Goal: Book appointment/travel/reservation

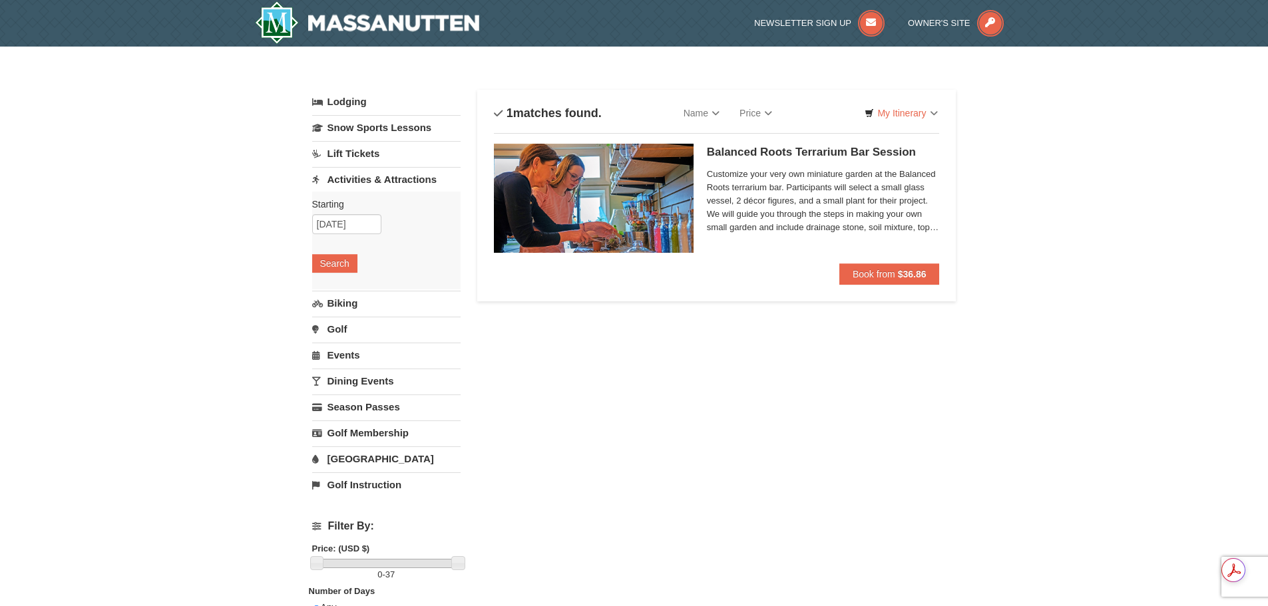
click at [375, 455] on link "[GEOGRAPHIC_DATA]" at bounding box center [386, 459] width 148 height 25
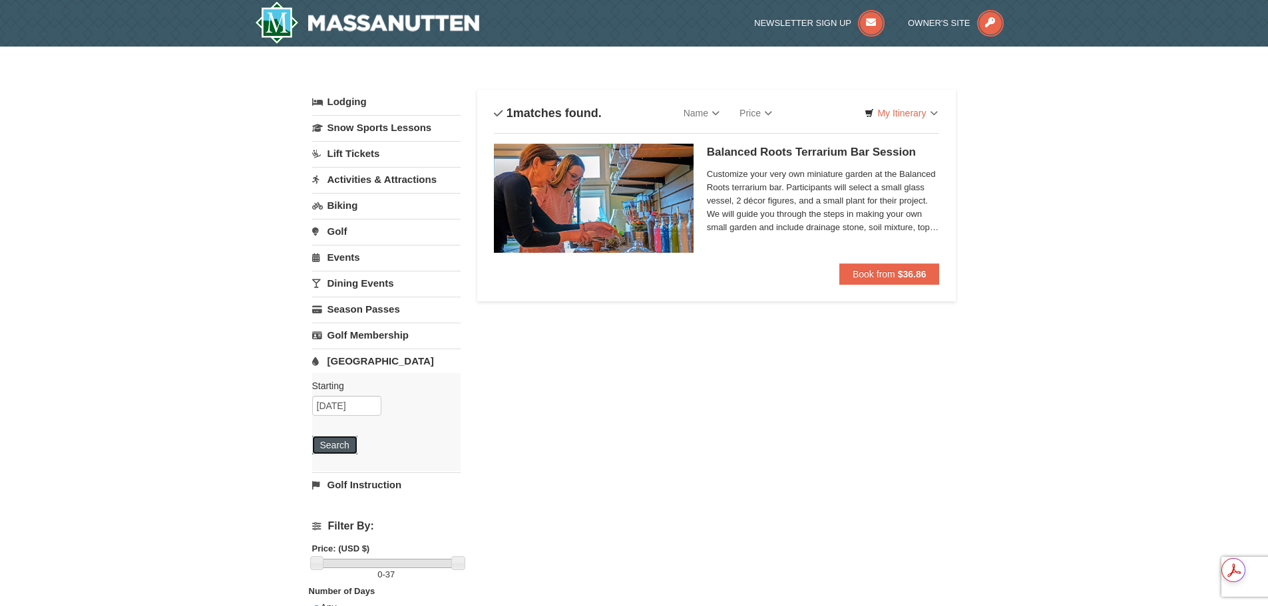
click at [341, 441] on button "Search" at bounding box center [334, 445] width 45 height 19
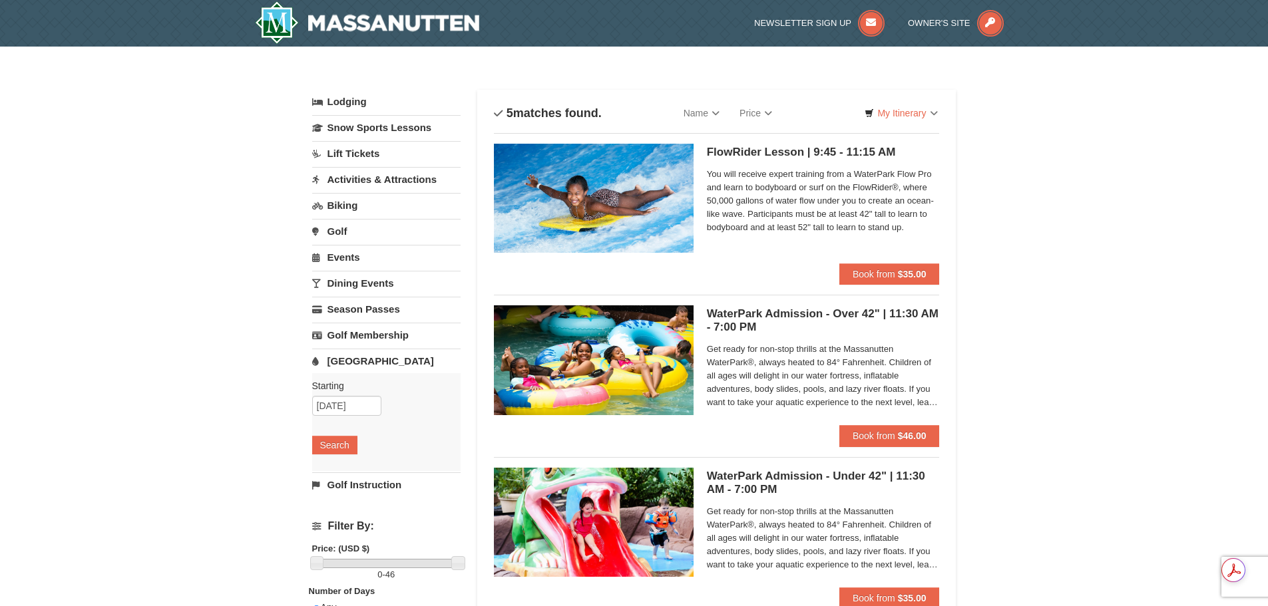
click at [366, 156] on link "Lift Tickets" at bounding box center [386, 153] width 148 height 25
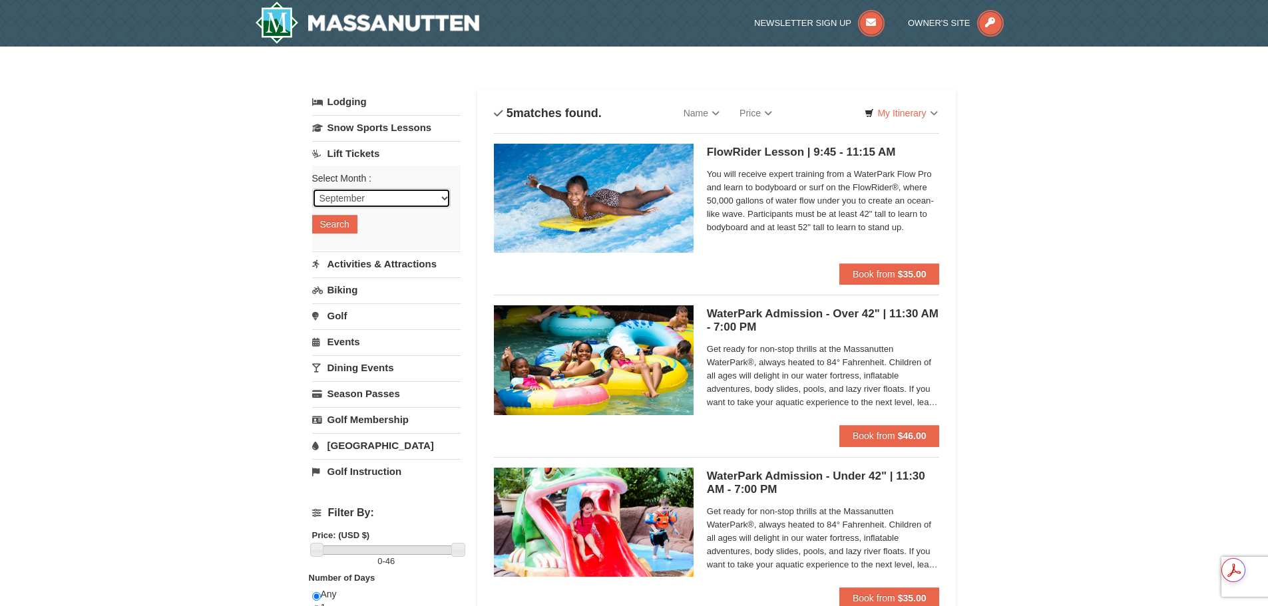
click at [362, 202] on select "September October November December January February March April May June July …" at bounding box center [381, 198] width 138 height 20
select select "10"
click at [312, 188] on select "September October November December January February March April May June July …" at bounding box center [381, 198] width 138 height 20
click at [339, 226] on button "Search" at bounding box center [334, 224] width 45 height 19
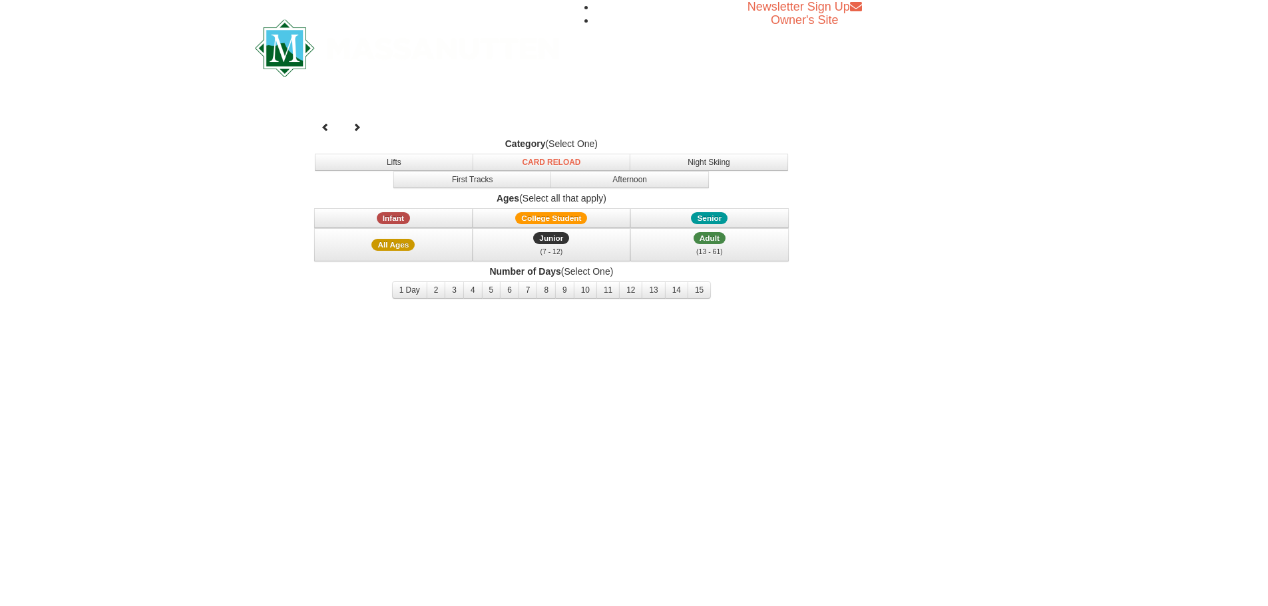
select select "10"
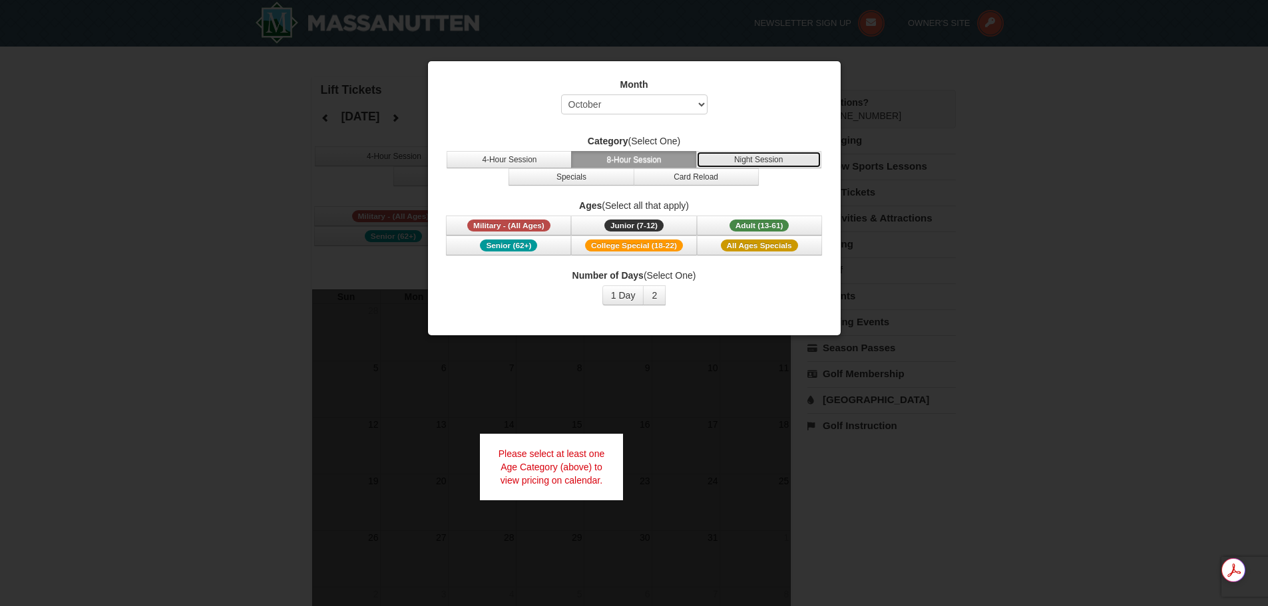
click at [749, 161] on button "Night Session" at bounding box center [758, 159] width 125 height 17
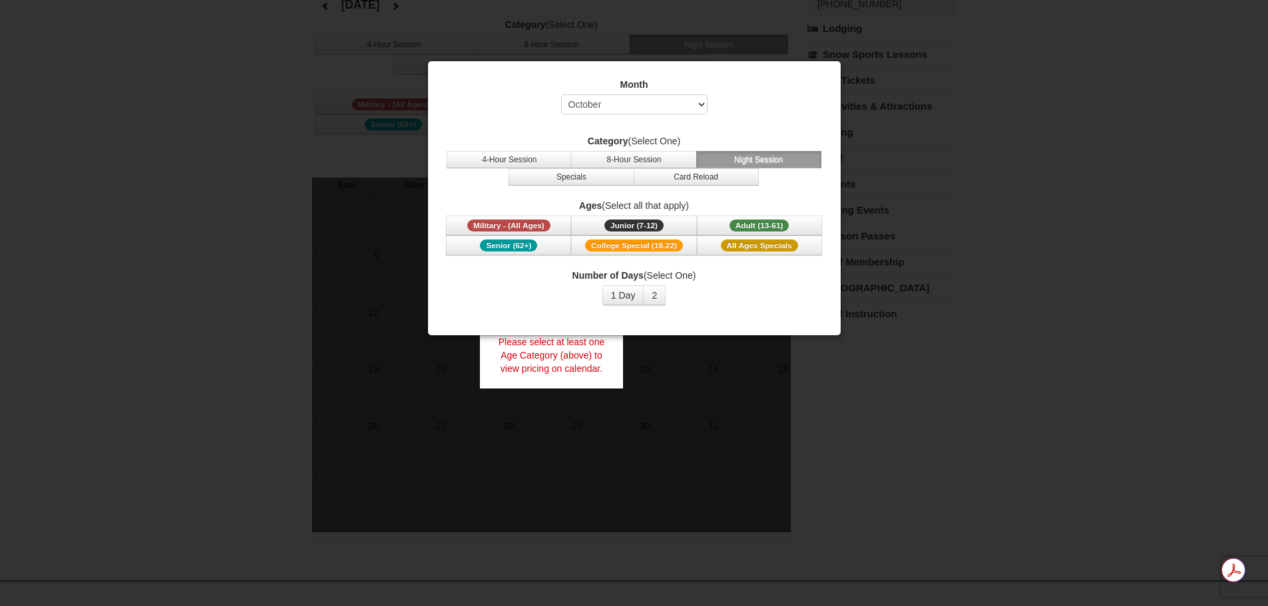
scroll to position [133, 0]
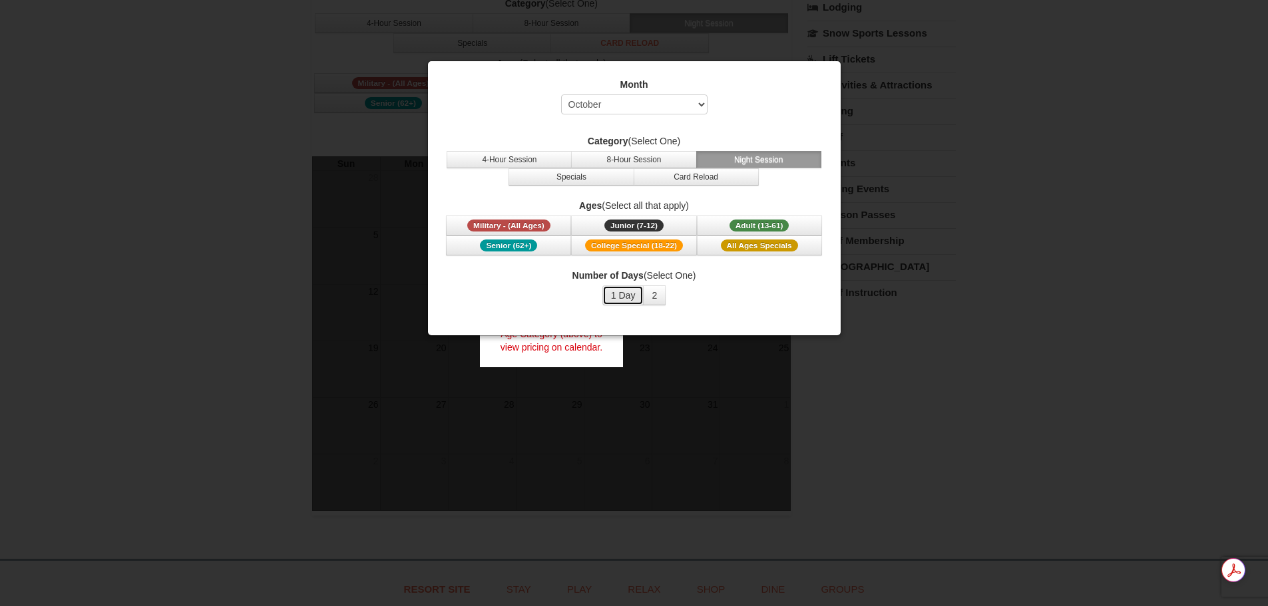
click at [632, 296] on button "1 Day" at bounding box center [623, 295] width 42 height 20
click at [746, 225] on span "Adult (13-61)" at bounding box center [759, 226] width 60 height 12
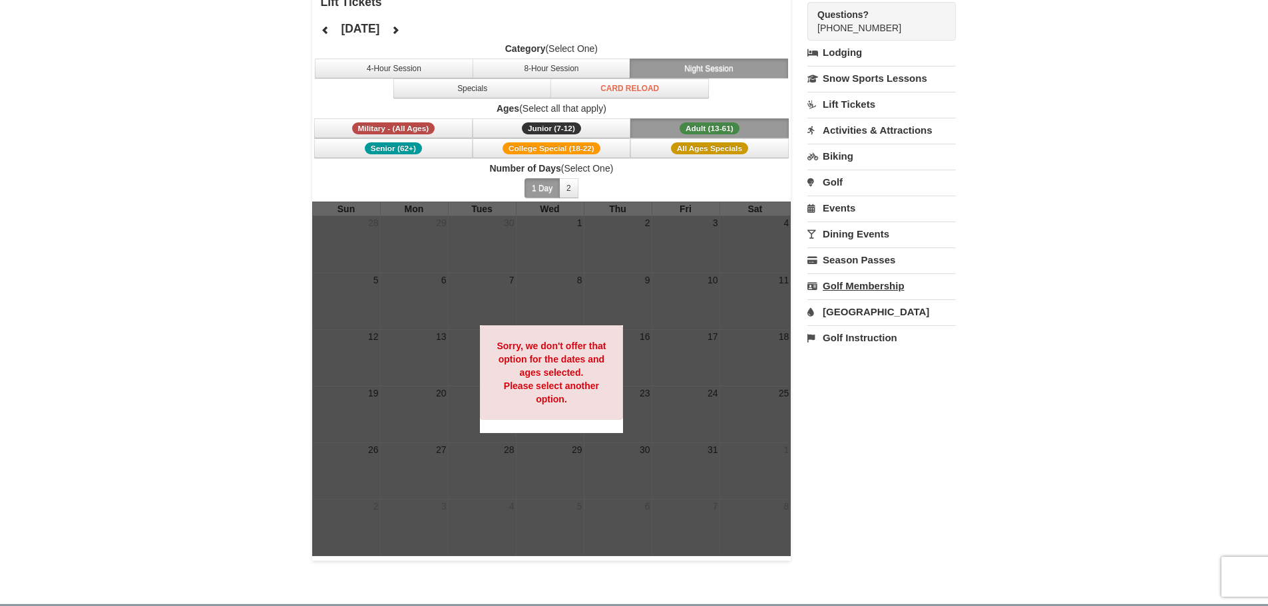
scroll to position [0, 0]
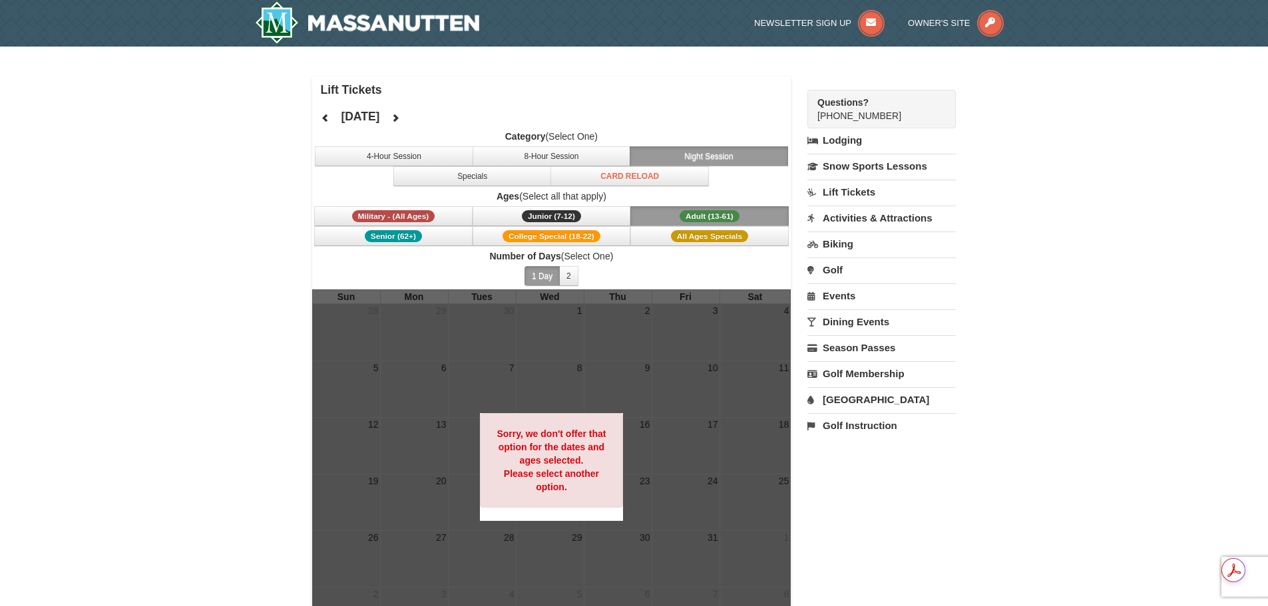
click at [862, 321] on link "Dining Events" at bounding box center [881, 321] width 148 height 25
